Goal: Find contact information: Find contact information

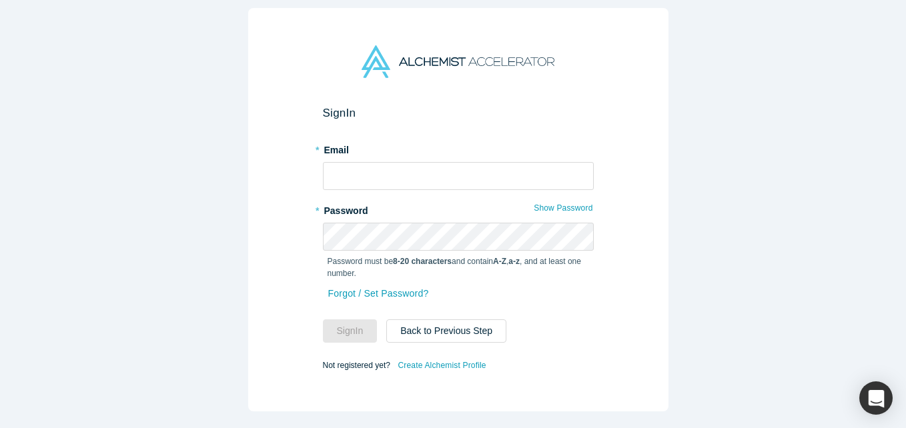
drag, startPoint x: 406, startPoint y: 190, endPoint x: 402, endPoint y: 181, distance: 10.2
click at [406, 189] on form "Sign In * Email * Password Show Password Password must be 8-20 characters and c…" at bounding box center [458, 240] width 271 height 268
click at [402, 181] on input "text" at bounding box center [458, 176] width 271 height 28
type input "[EMAIL_ADDRESS][DOMAIN_NAME]"
click at [323, 320] on button "Sign In" at bounding box center [350, 331] width 55 height 23
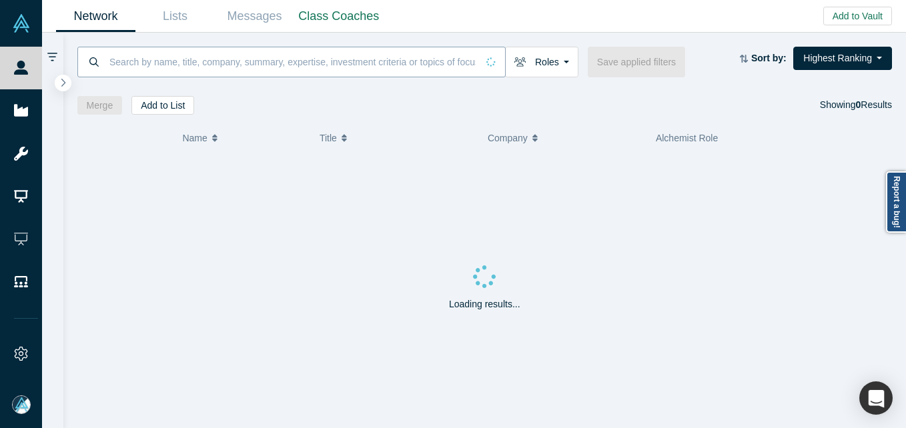
click at [337, 69] on input at bounding box center [292, 61] width 369 height 31
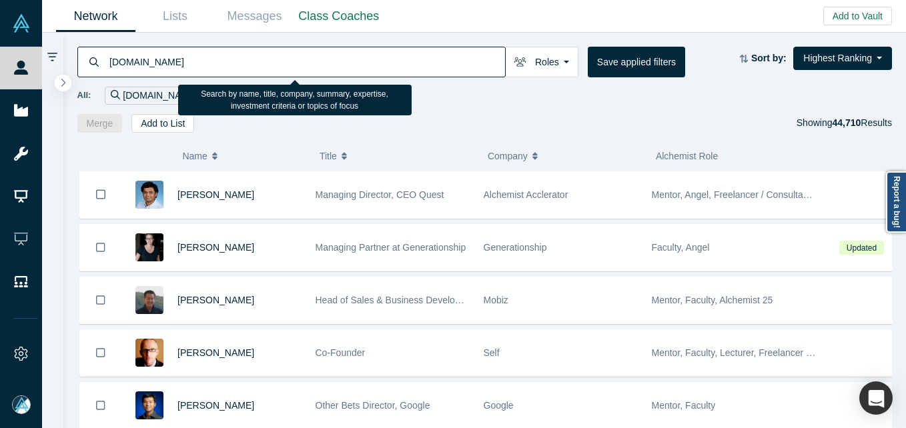
type input "[DOMAIN_NAME]"
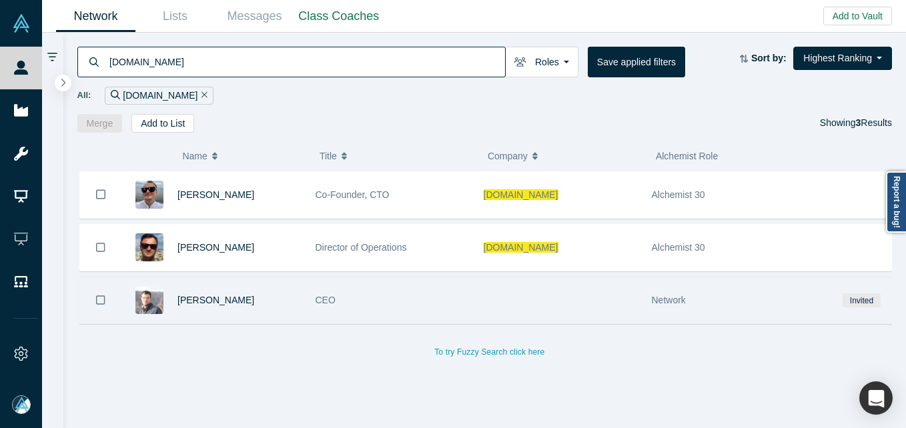
click at [251, 296] on div "[PERSON_NAME]" at bounding box center [239, 300] width 124 height 46
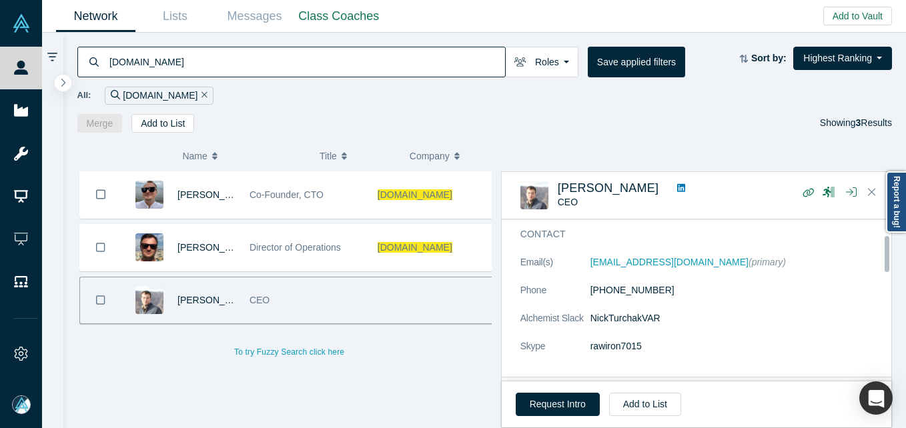
scroll to position [67, 0]
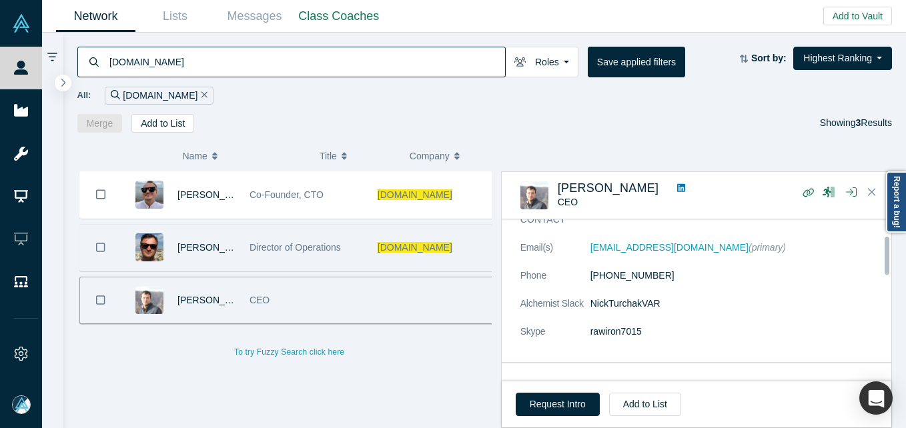
click at [269, 261] on div "Director of Operations" at bounding box center [306, 248] width 114 height 46
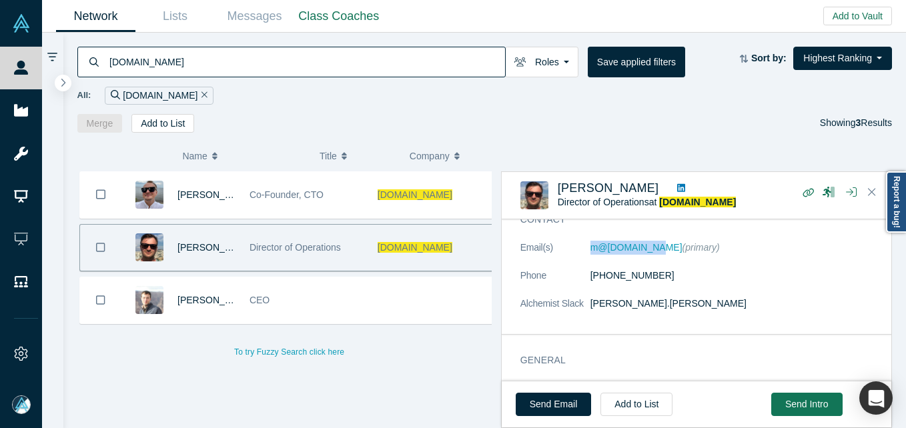
drag, startPoint x: 574, startPoint y: 254, endPoint x: 651, endPoint y: 245, distance: 77.3
click at [651, 245] on dl "Email(s) [EMAIL_ADDRESS][DOMAIN_NAME] (primary) Phone [PHONE_NUMBER] Alchemist …" at bounding box center [701, 283] width 362 height 84
copy dl "m@[DOMAIN_NAME]"
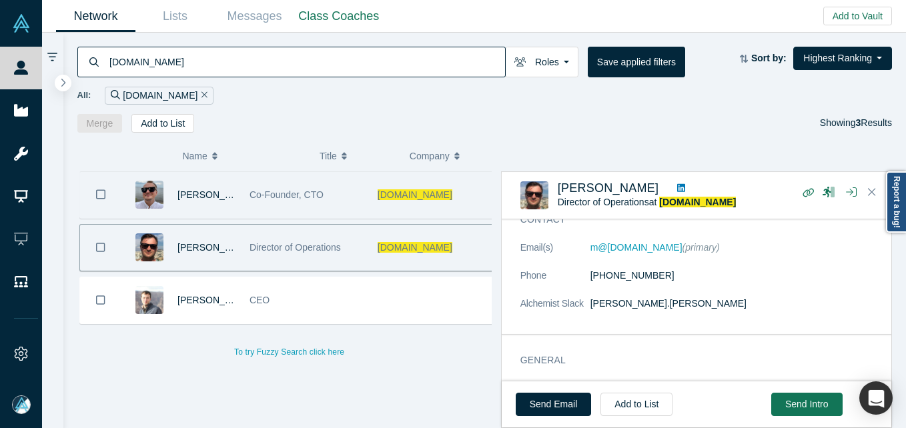
click at [346, 199] on div "Co-Founder, CTO" at bounding box center [306, 195] width 114 height 46
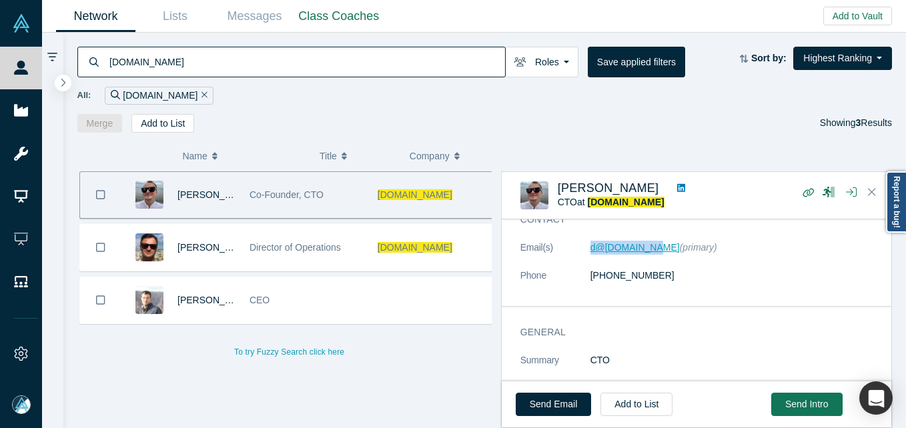
drag, startPoint x: 570, startPoint y: 253, endPoint x: 646, endPoint y: 252, distance: 76.7
click at [646, 252] on dl "Email(s) [EMAIL_ADDRESS][DOMAIN_NAME] (primary) Phone [PHONE_NUMBER]" at bounding box center [701, 269] width 362 height 56
copy dl "d@[DOMAIN_NAME]"
